Goal: Task Accomplishment & Management: Use online tool/utility

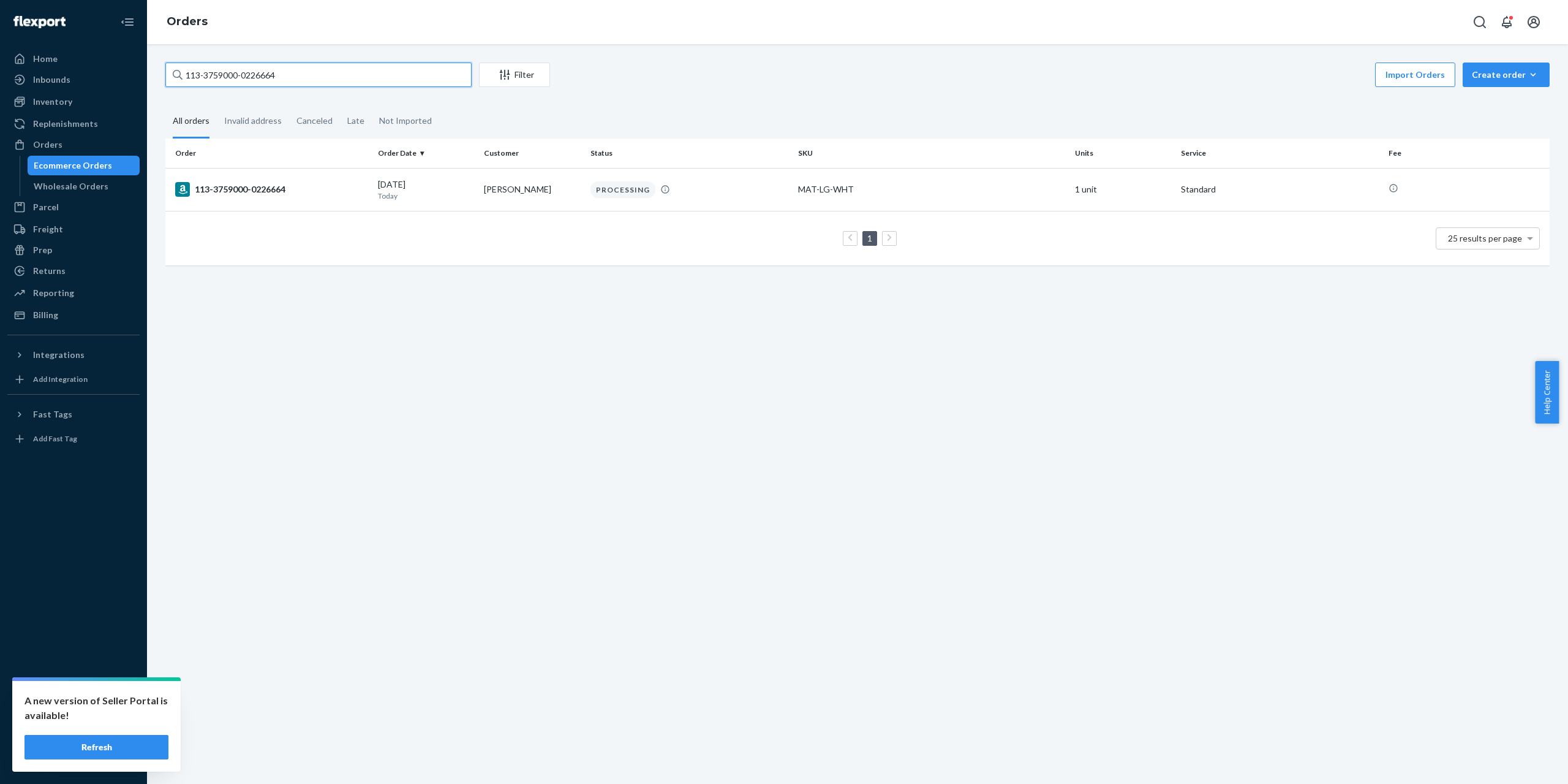
click at [366, 77] on input "113-3759000-0226664" at bounding box center [319, 74] width 307 height 25
click at [366, 76] on input "113-3759000-0226664" at bounding box center [319, 74] width 307 height 25
type input "MK-370906"
click at [229, 186] on div "#MK-370906" at bounding box center [272, 188] width 193 height 15
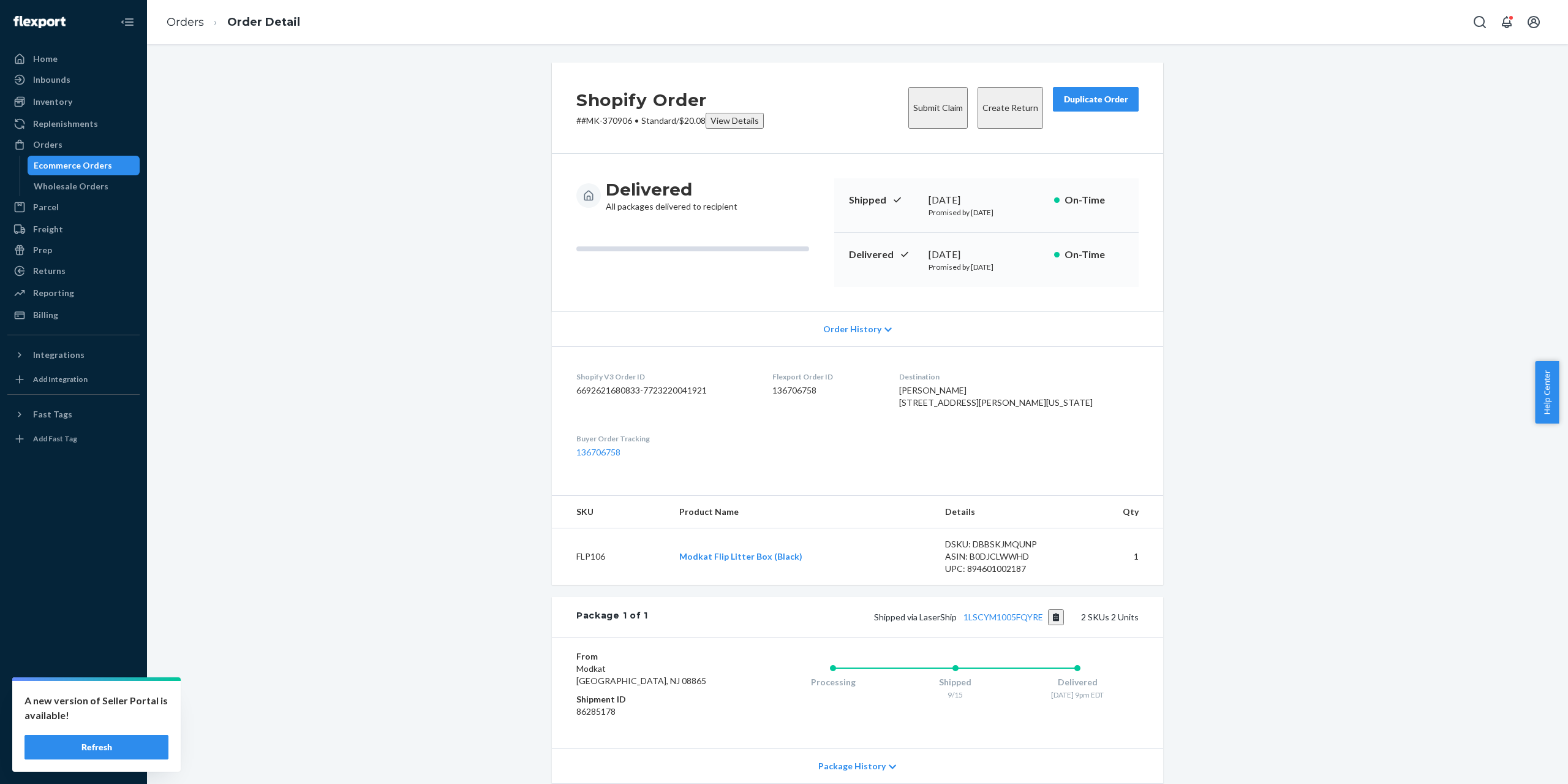
click at [1086, 109] on button "Duplicate Order" at bounding box center [1096, 99] width 86 height 25
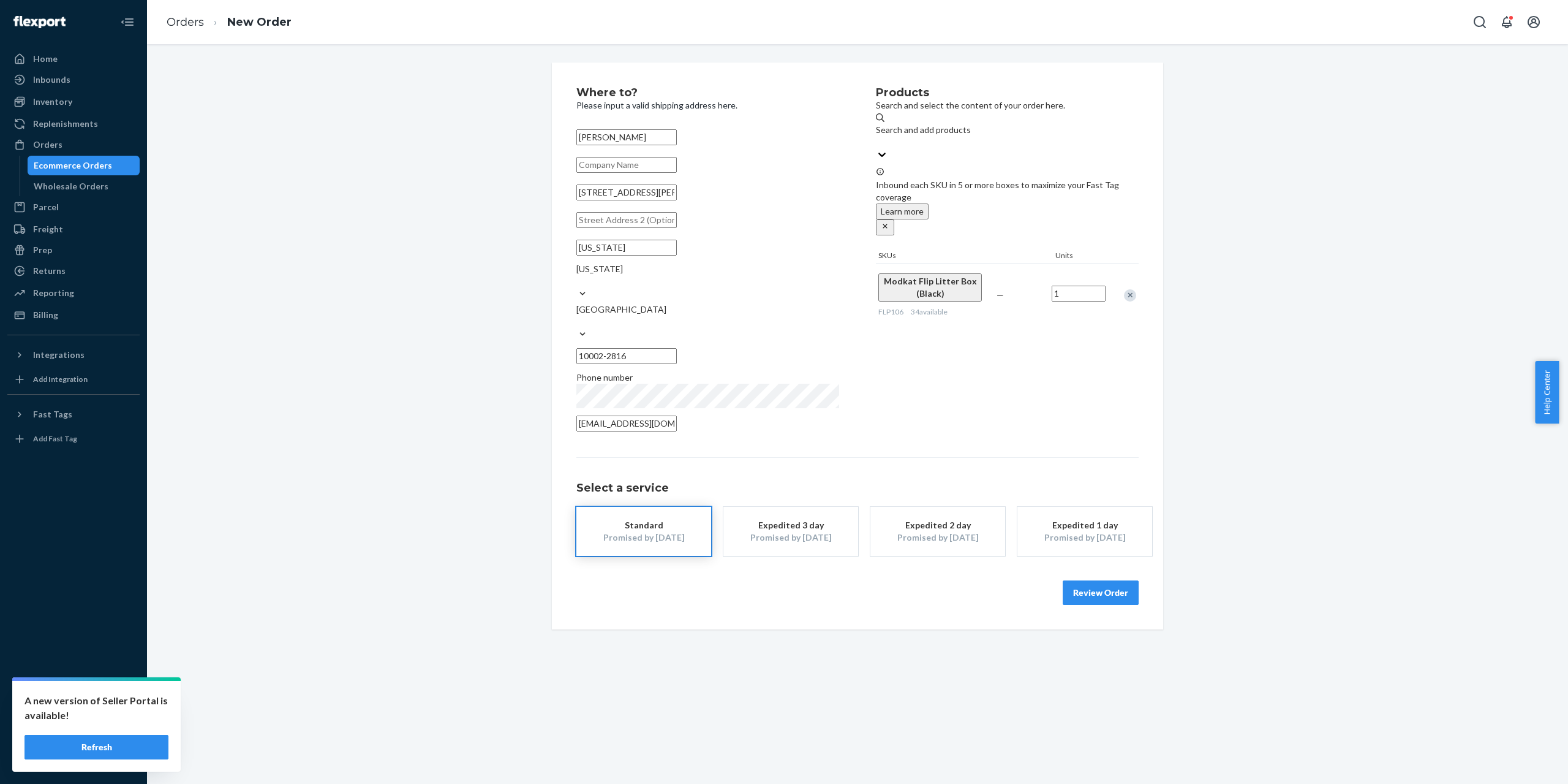
click at [1129, 580] on button "Review Order" at bounding box center [1101, 592] width 76 height 25
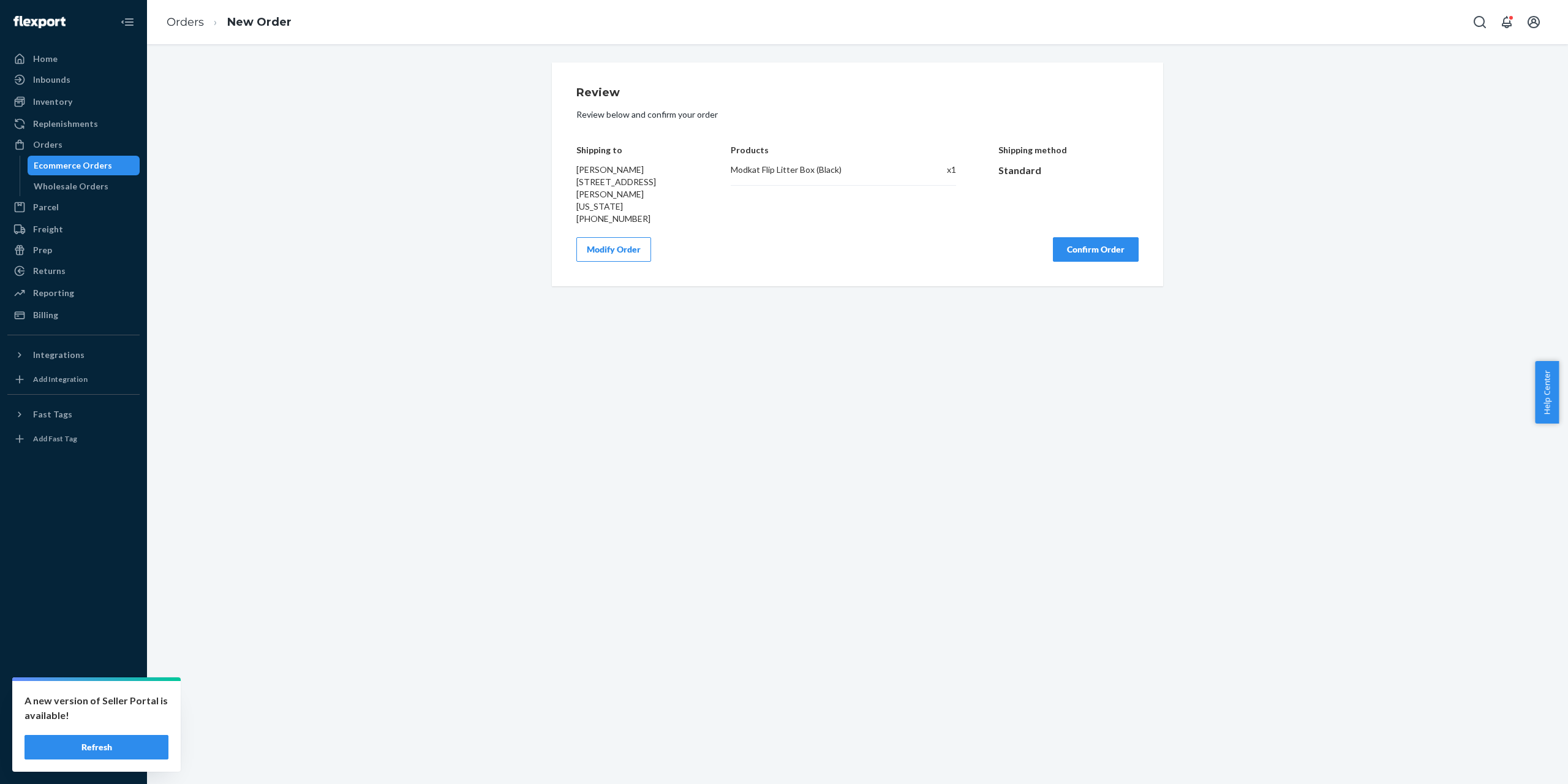
click at [1100, 248] on button "Confirm Order" at bounding box center [1096, 249] width 86 height 25
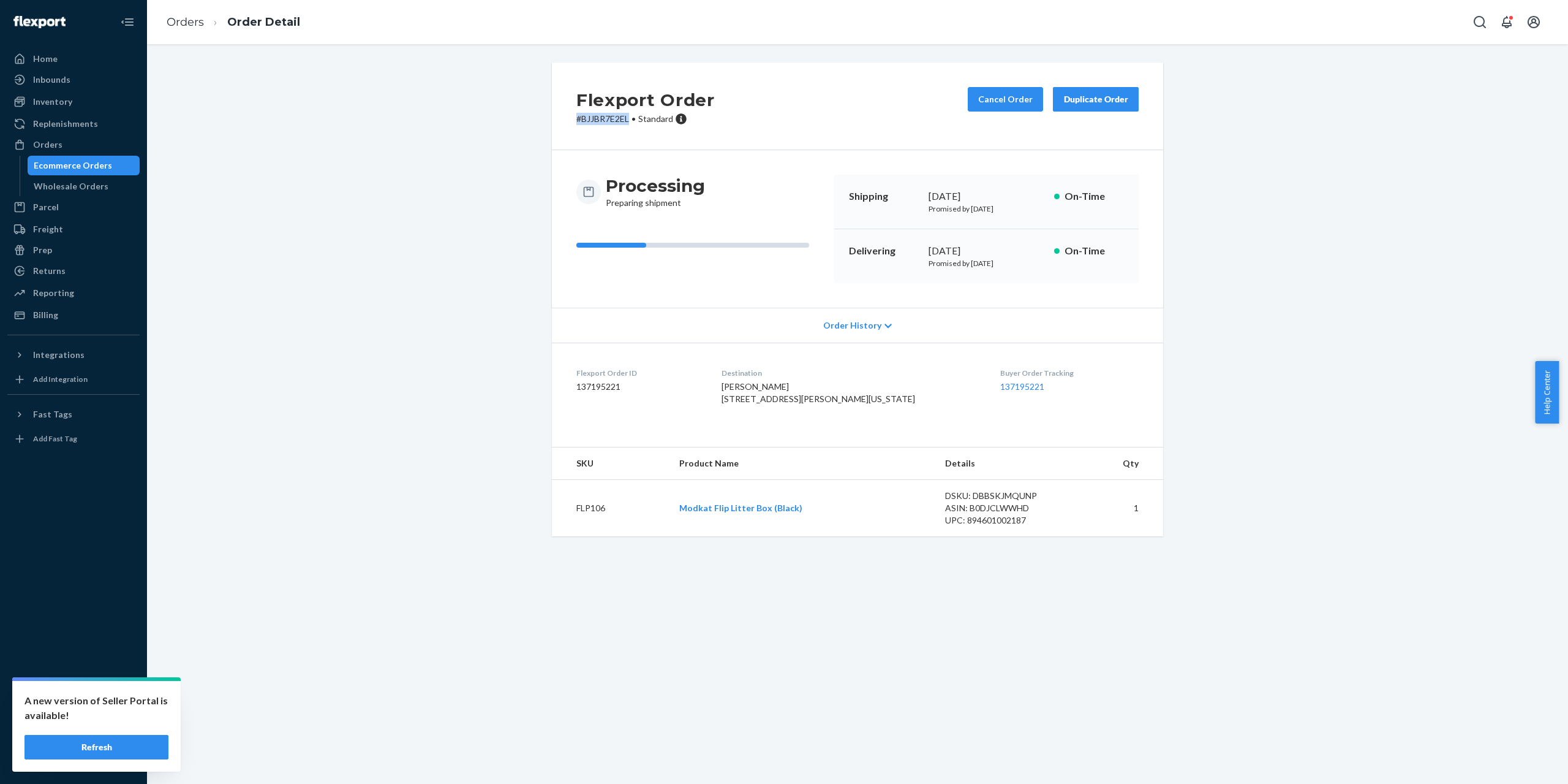
drag, startPoint x: 568, startPoint y: 119, endPoint x: 624, endPoint y: 122, distance: 56.1
click at [624, 122] on div "Flexport Order # BJJBR7E2EL • Standard Cancel Order Duplicate Order" at bounding box center [858, 106] width 611 height 88
copy p "# BJJBR7E2EL"
click at [200, 21] on link "Orders" at bounding box center [185, 23] width 37 height 14
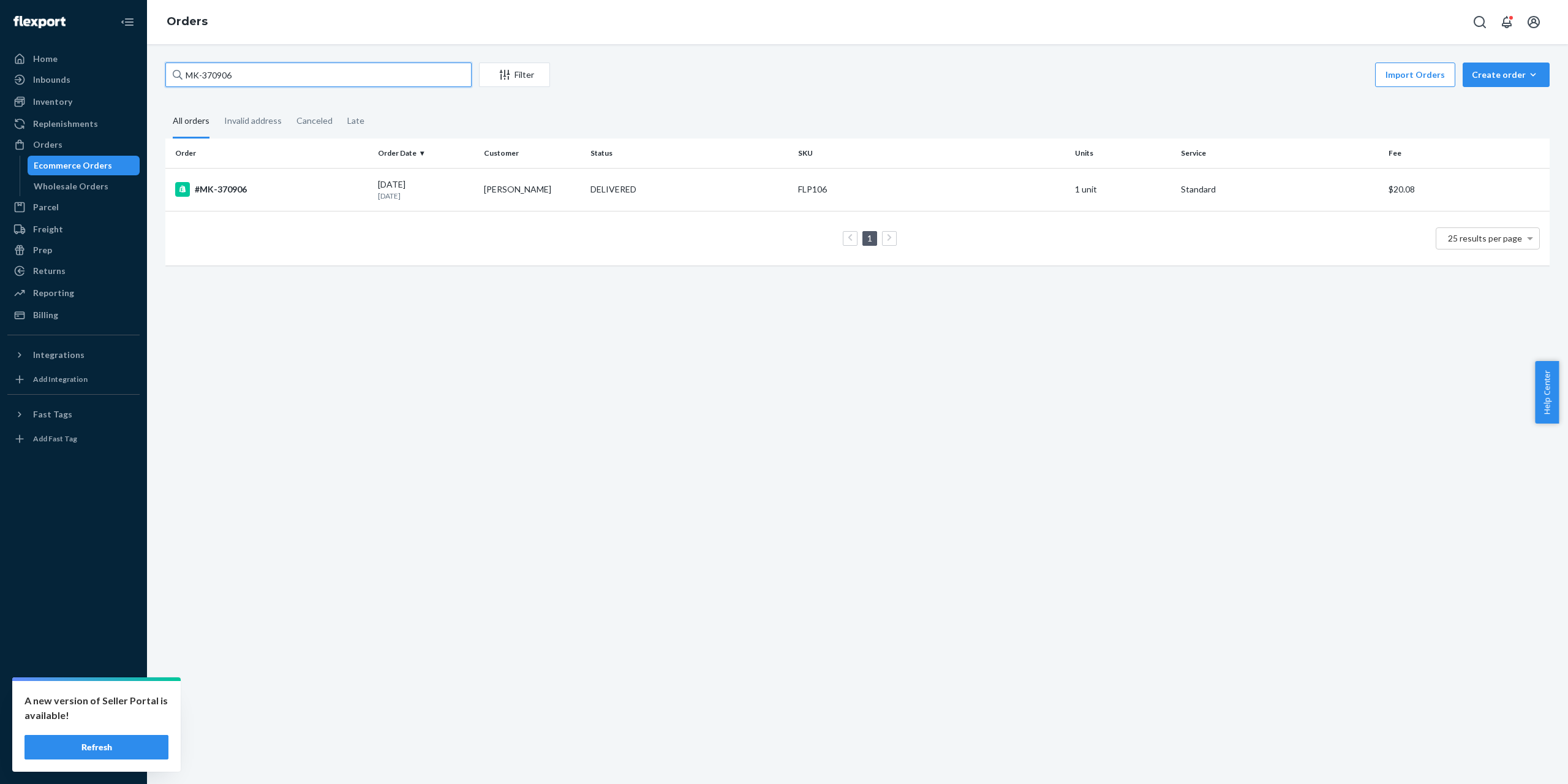
drag, startPoint x: 334, startPoint y: 85, endPoint x: 140, endPoint y: 77, distance: 194.2
click at [140, 77] on div "Home Inbounds Shipping Plans Problems Inventory Products Branded Packaging Repl…" at bounding box center [784, 392] width 1568 height 784
paste input "113-7086699-6378600"
type input "113-7086699-6378600"
click at [242, 204] on td "113-7086699-6378600" at bounding box center [269, 188] width 208 height 42
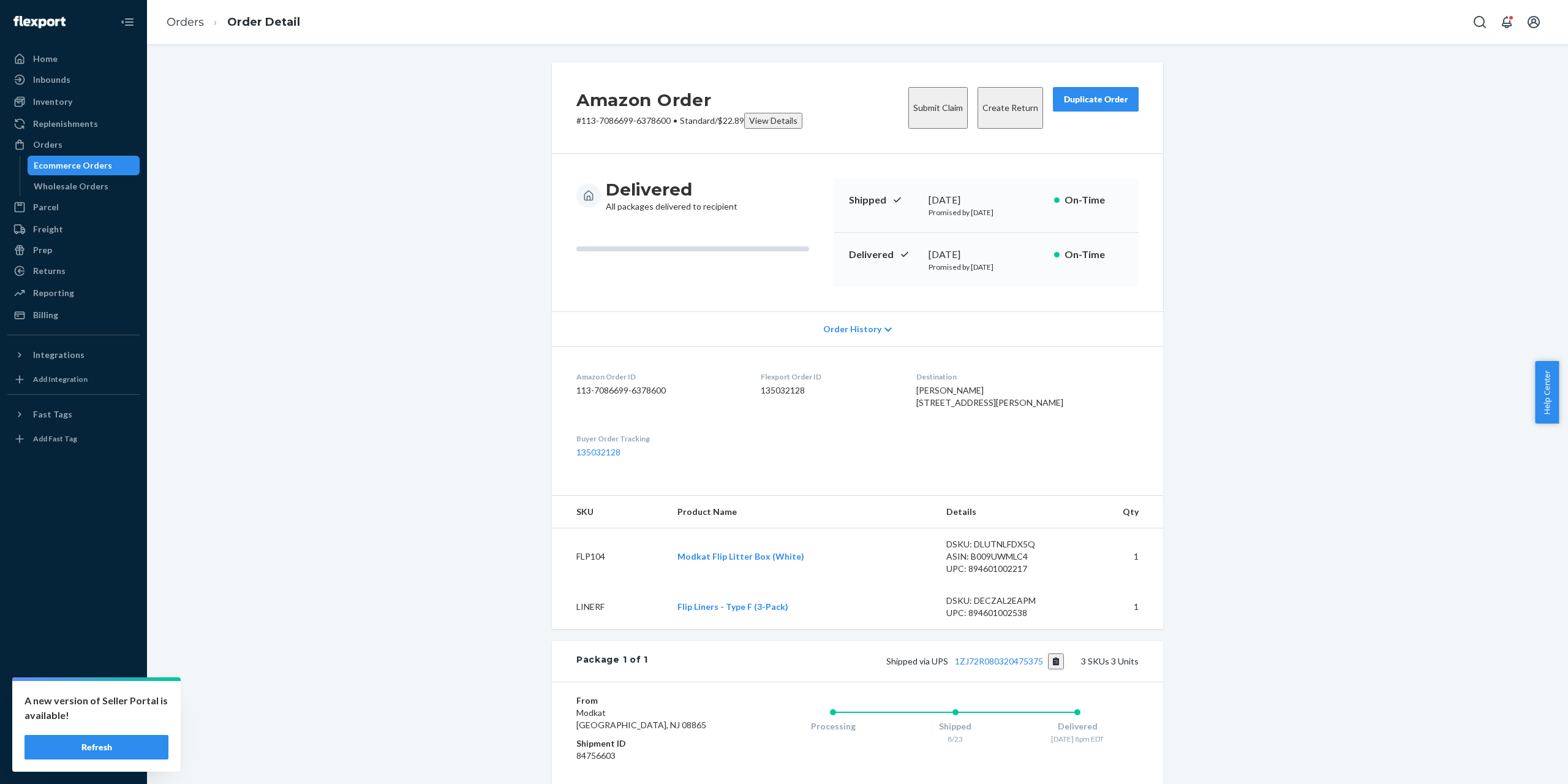
click at [1079, 99] on div "Duplicate Order" at bounding box center [1096, 99] width 65 height 12
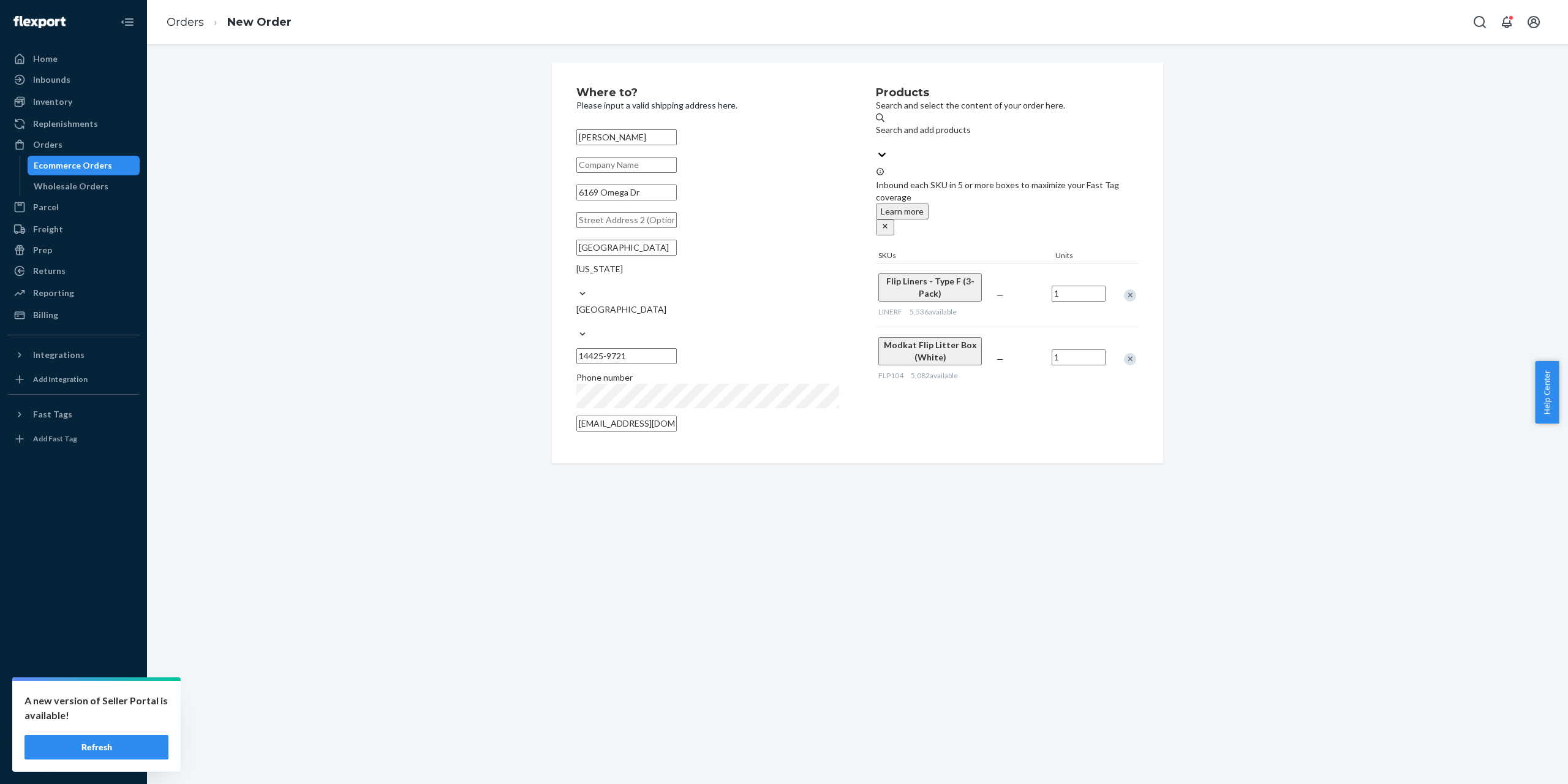
click at [1125, 289] on div "Remove Item" at bounding box center [1130, 295] width 12 height 12
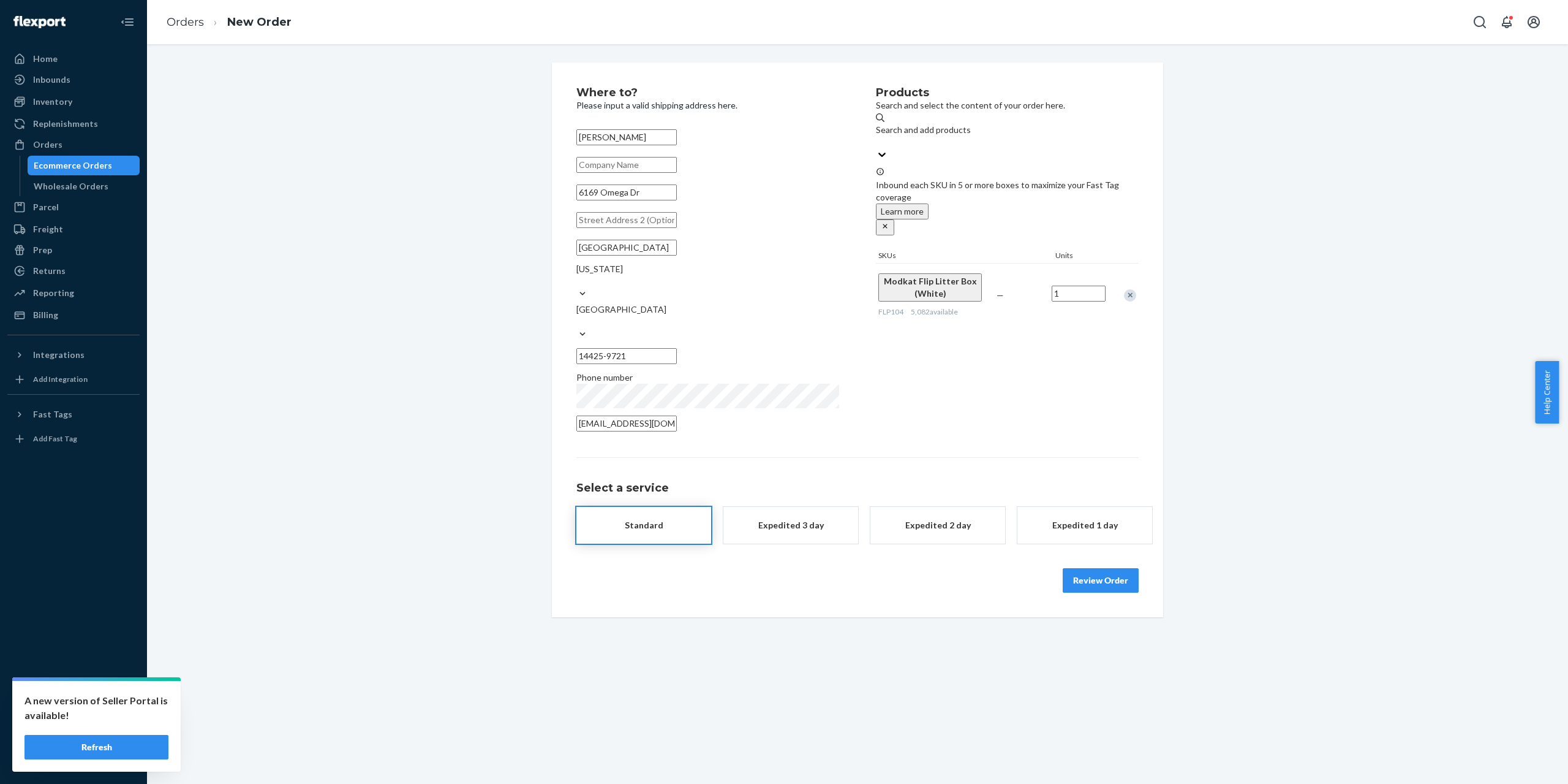
click at [1108, 568] on button "Review Order" at bounding box center [1101, 580] width 76 height 25
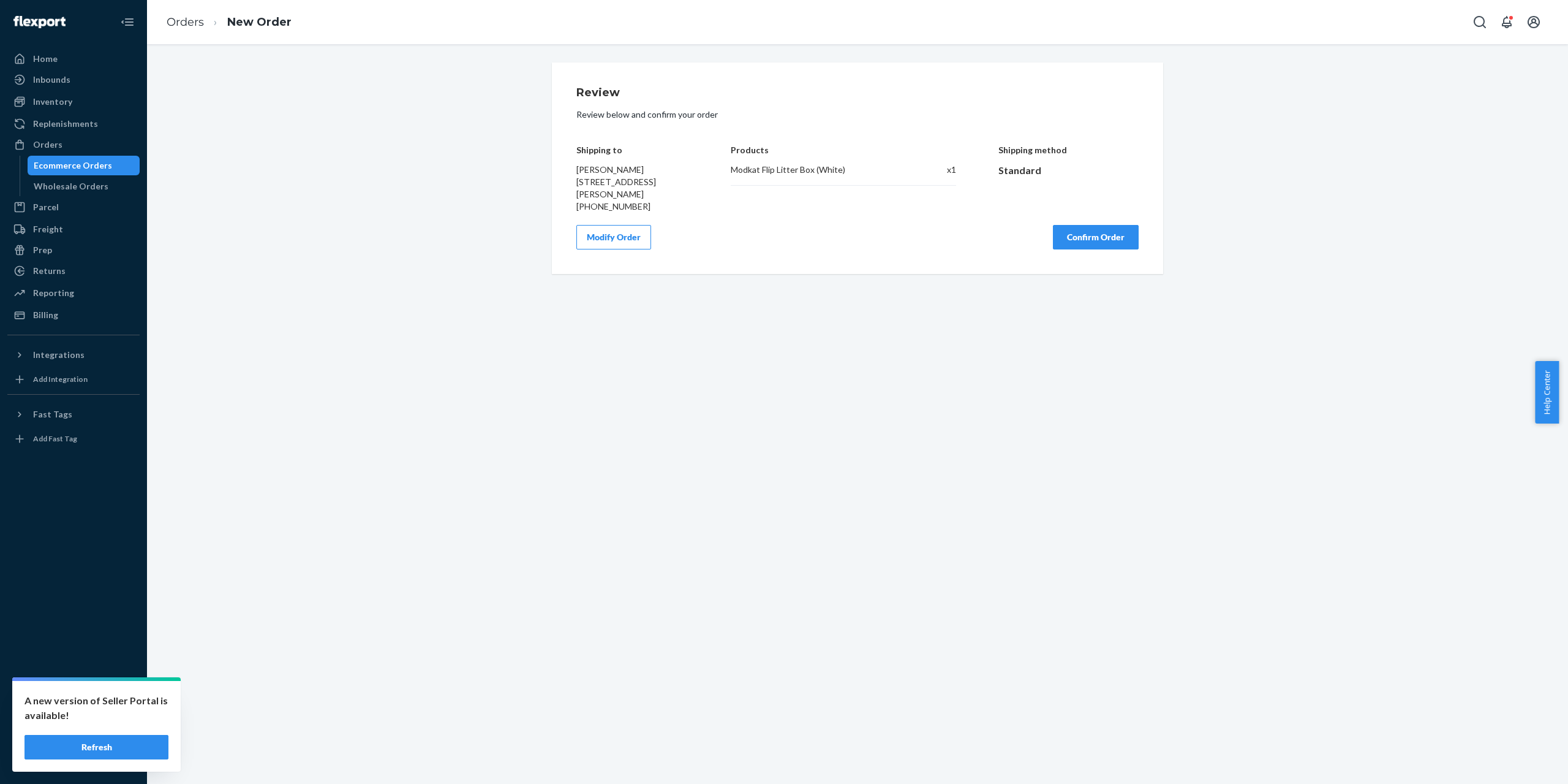
click at [1101, 229] on button "Confirm Order" at bounding box center [1096, 237] width 86 height 25
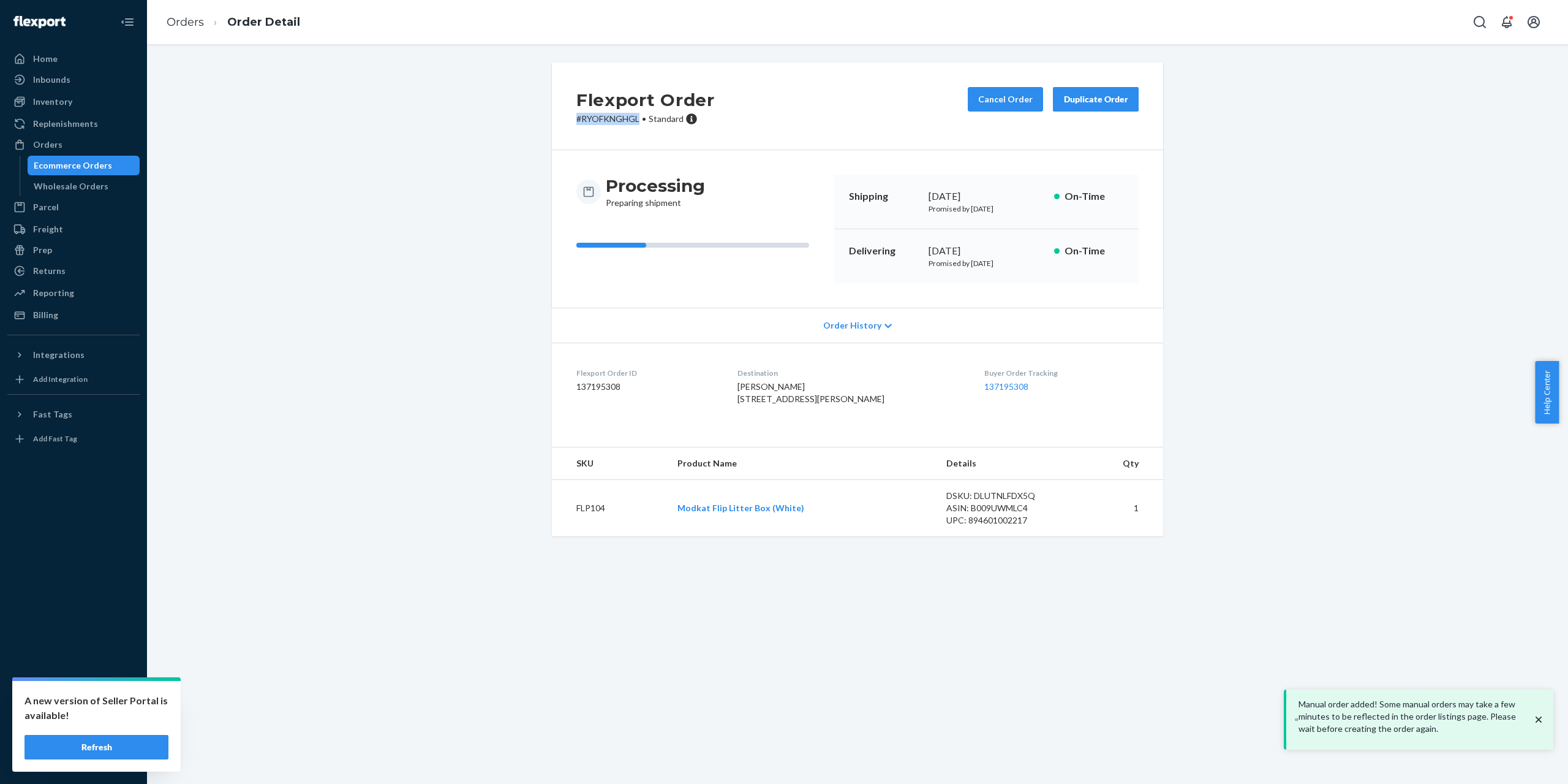
drag, startPoint x: 569, startPoint y: 117, endPoint x: 633, endPoint y: 122, distance: 64.2
click at [633, 122] on div "Flexport Order # RYOFKNGHGL • Standard Cancel Order Duplicate Order" at bounding box center [858, 106] width 611 height 88
copy p "# RYOFKNGHGL"
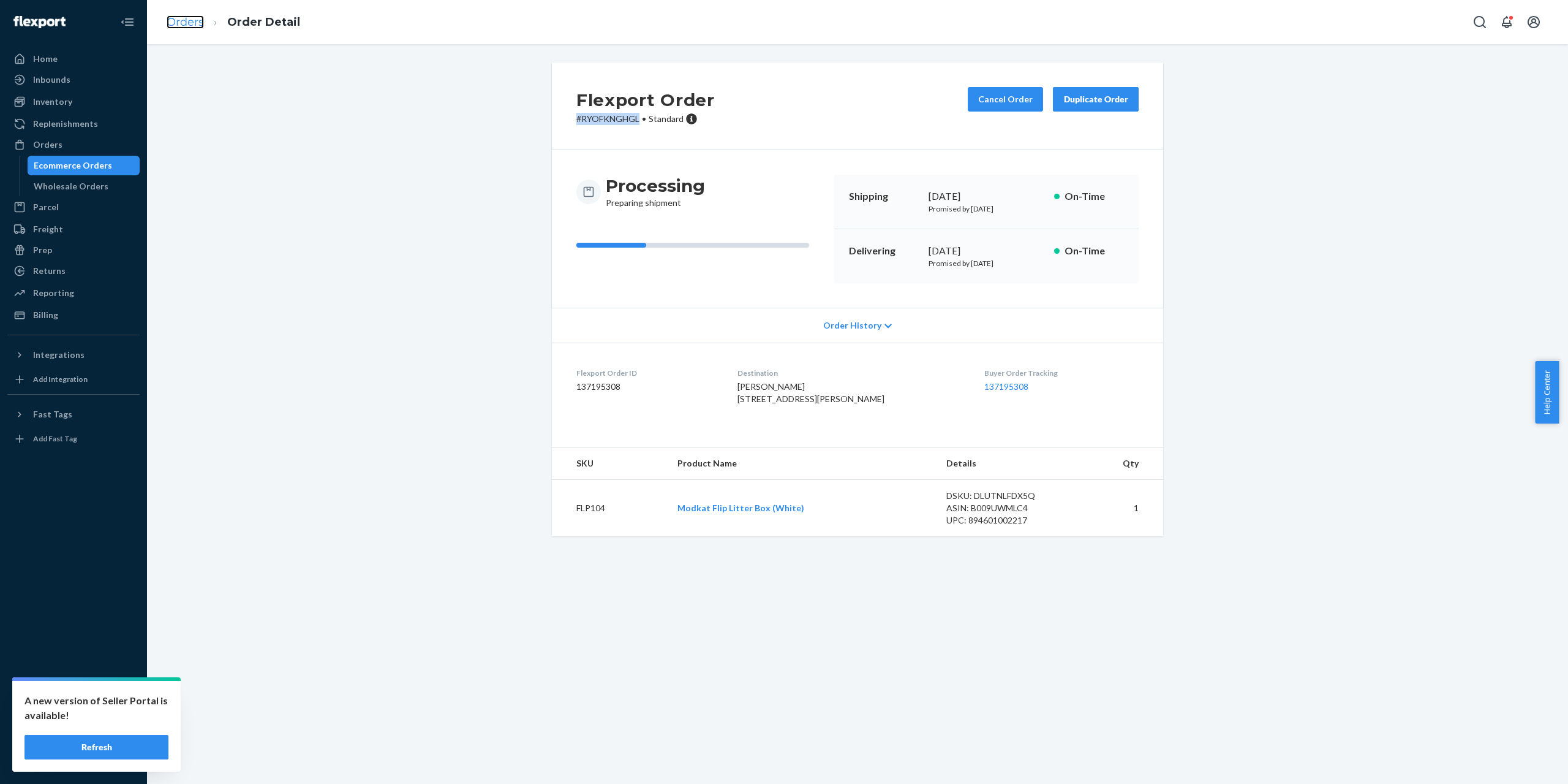
click at [189, 22] on link "Orders" at bounding box center [185, 23] width 37 height 14
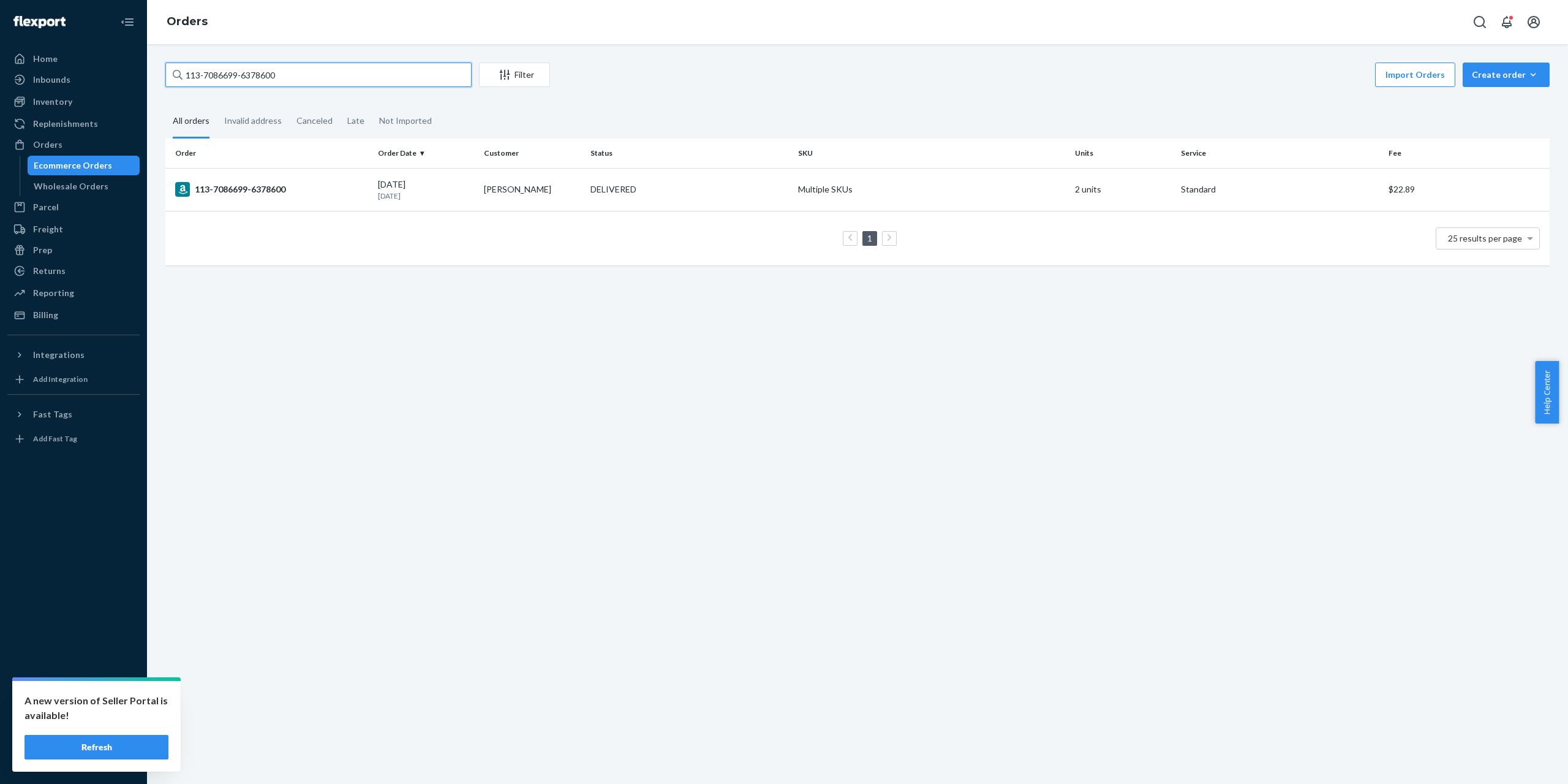
drag, startPoint x: 380, startPoint y: 72, endPoint x: 145, endPoint y: 73, distance: 235.0
click at [145, 73] on div "Home Inbounds Shipping Plans Problems Inventory Products Branded Packaging Repl…" at bounding box center [784, 392] width 1568 height 784
paste input "4-0393270-1889837"
type input "114-0393270-1889837"
click at [237, 192] on div "114-0393270-1889837" at bounding box center [272, 188] width 193 height 15
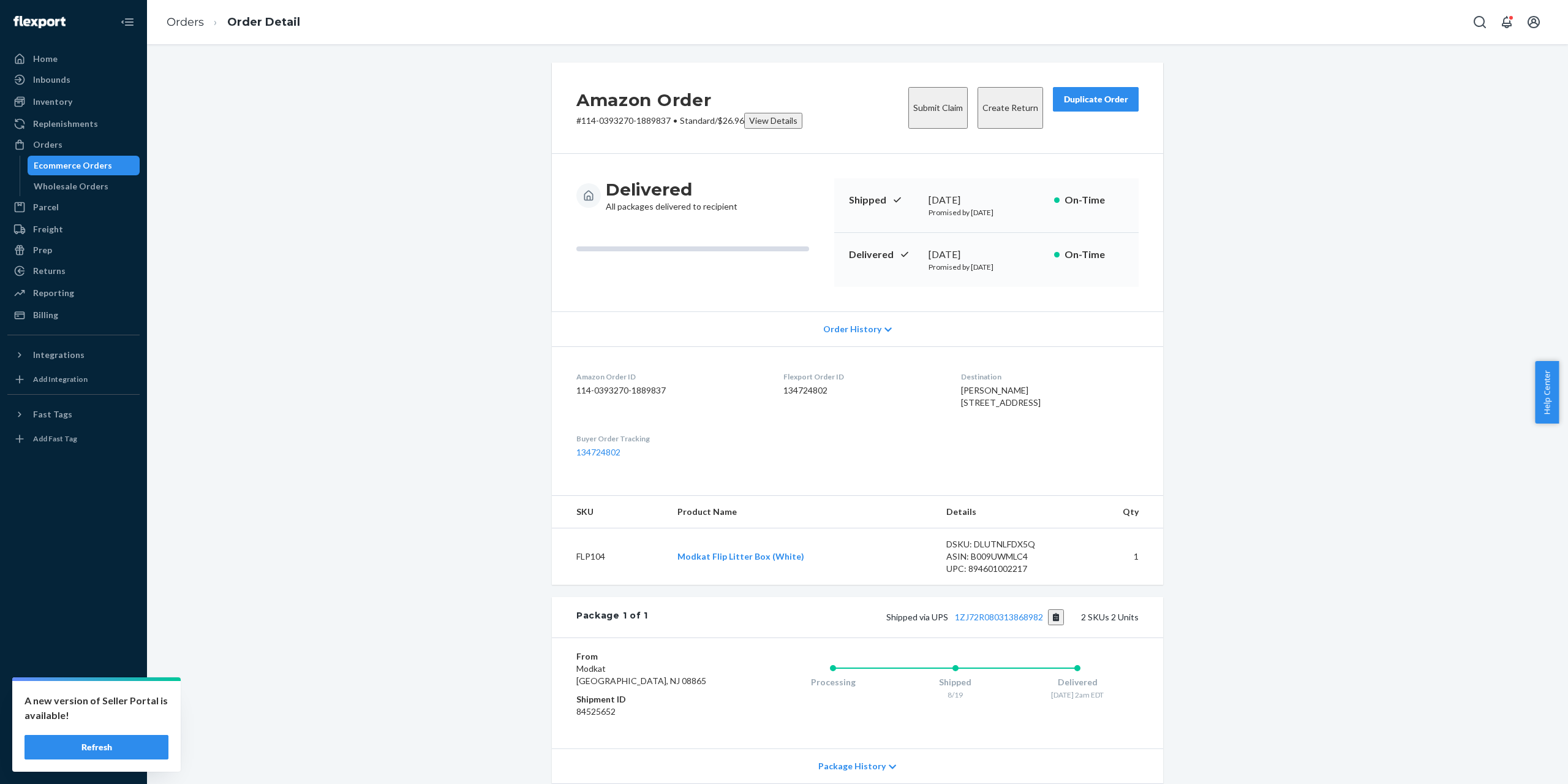
click at [1083, 101] on div "Duplicate Order" at bounding box center [1096, 99] width 65 height 12
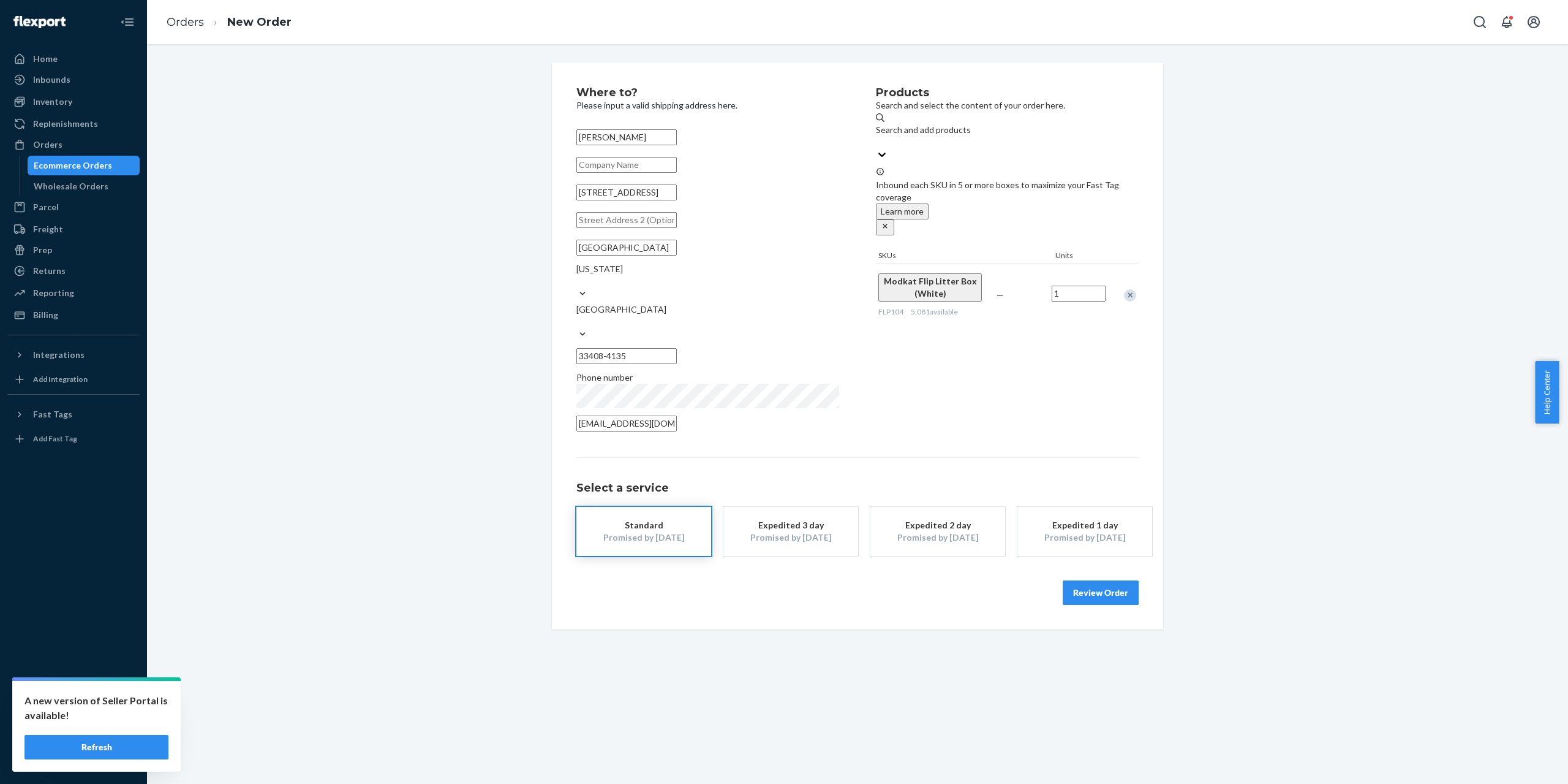
click at [1109, 580] on button "Review Order" at bounding box center [1101, 592] width 76 height 25
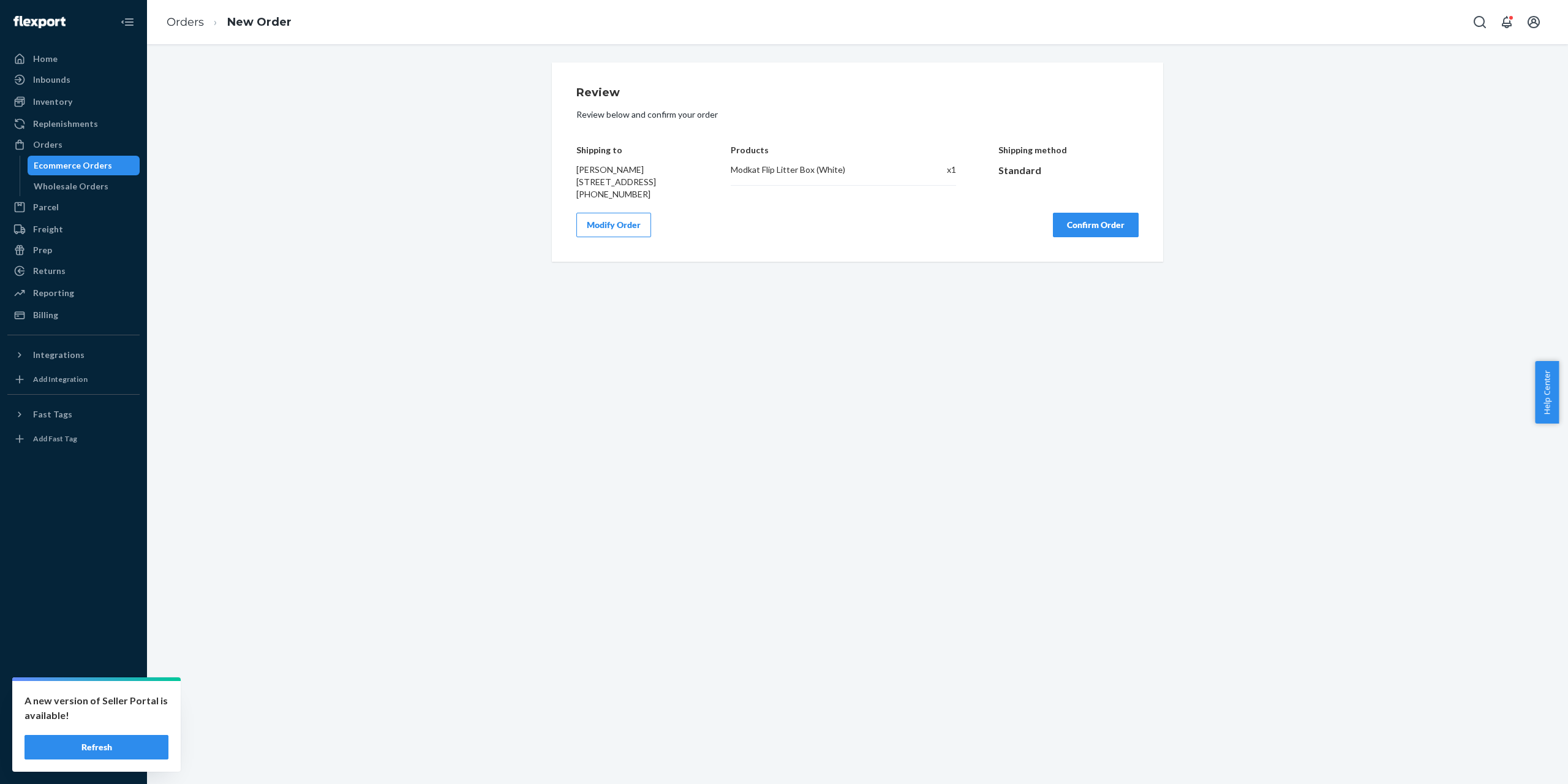
click at [1085, 237] on button "Confirm Order" at bounding box center [1096, 225] width 86 height 25
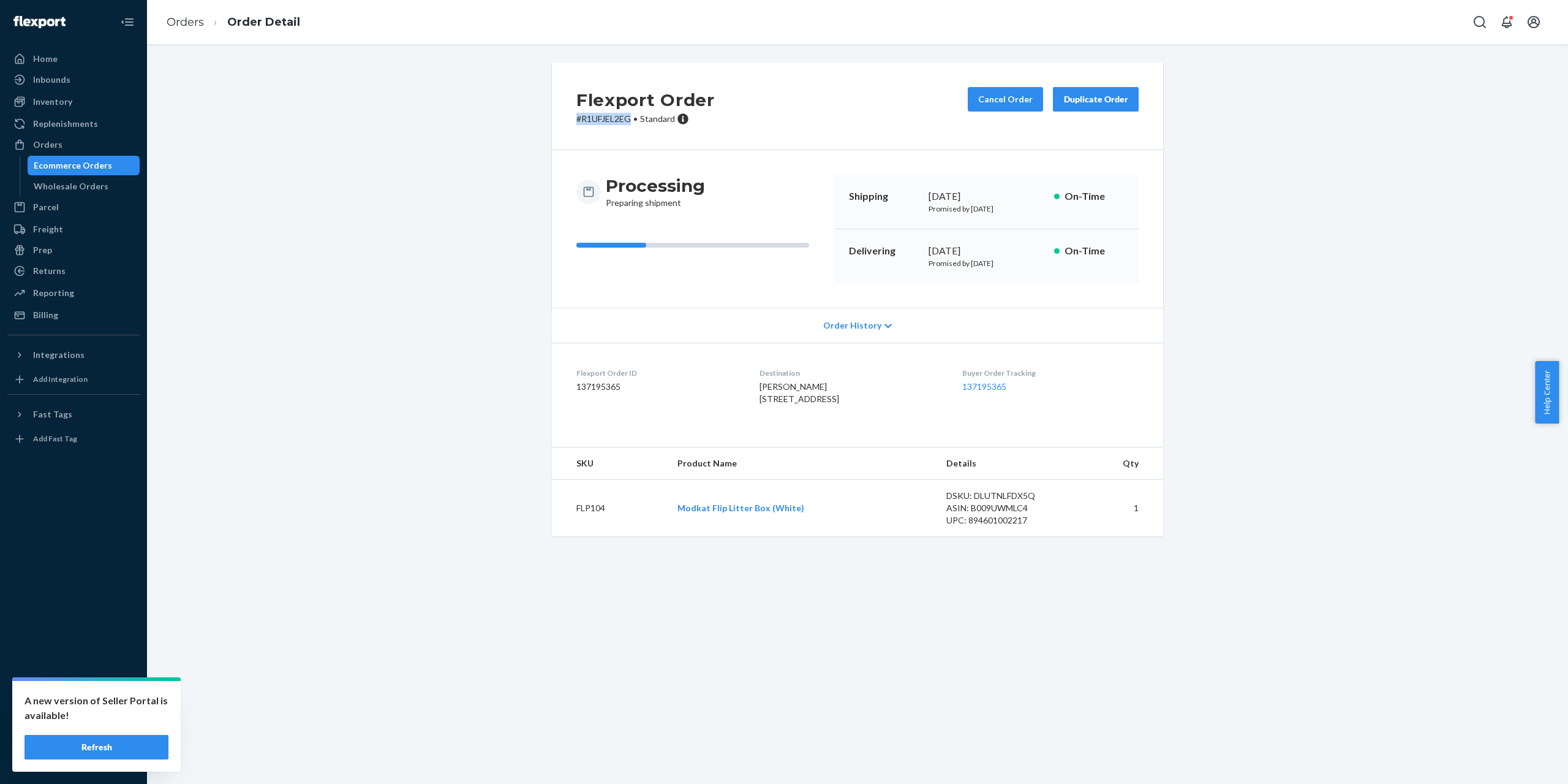
drag, startPoint x: 570, startPoint y: 120, endPoint x: 626, endPoint y: 119, distance: 56.0
click at [626, 119] on div "Flexport Order # R1UFJEL2EG • Standard Cancel Order Duplicate Order" at bounding box center [858, 106] width 611 height 88
copy p "# R1UFJEL2EG"
